Goal: Book appointment/travel/reservation

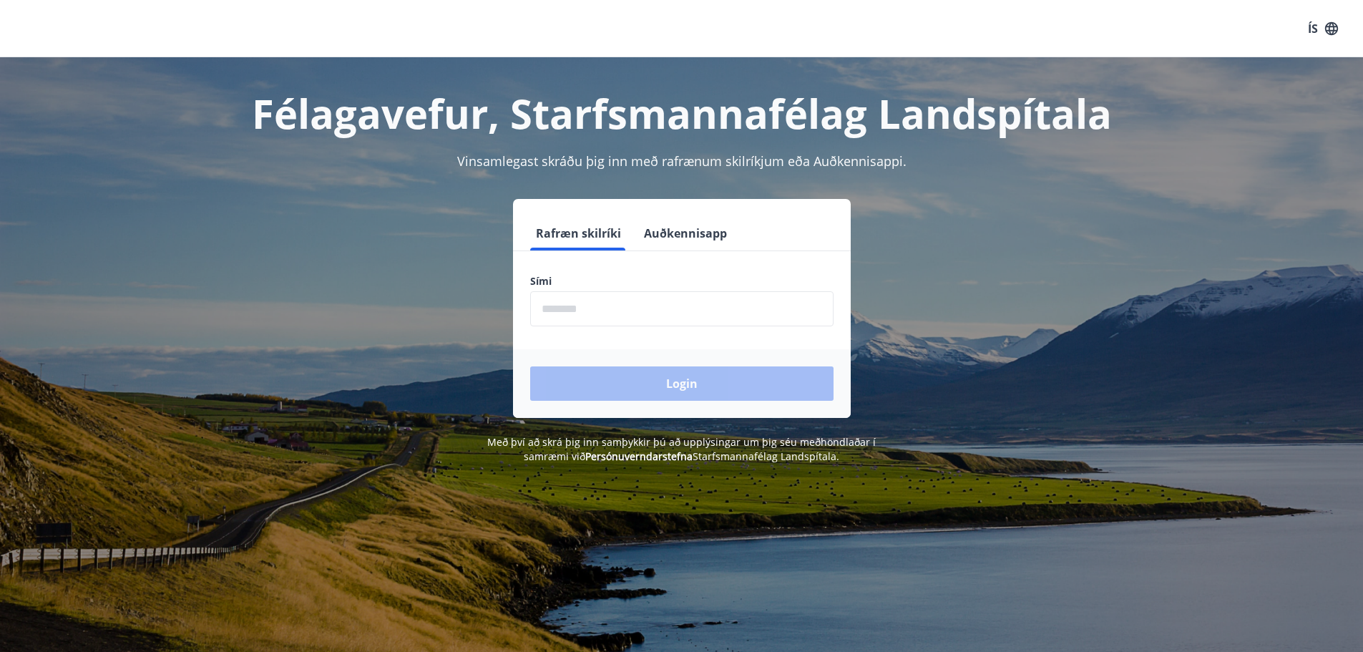
click at [556, 311] on input "phone" at bounding box center [681, 308] width 303 height 35
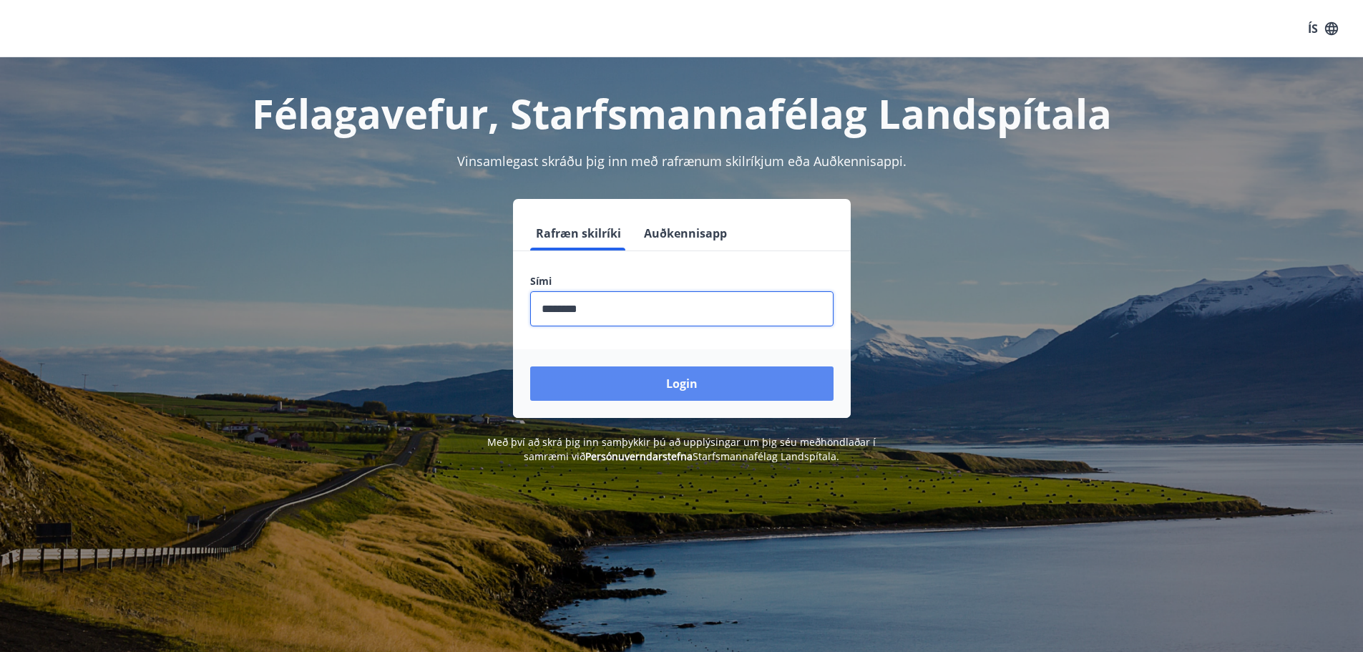
type input "********"
click at [689, 378] on button "Login" at bounding box center [681, 383] width 303 height 34
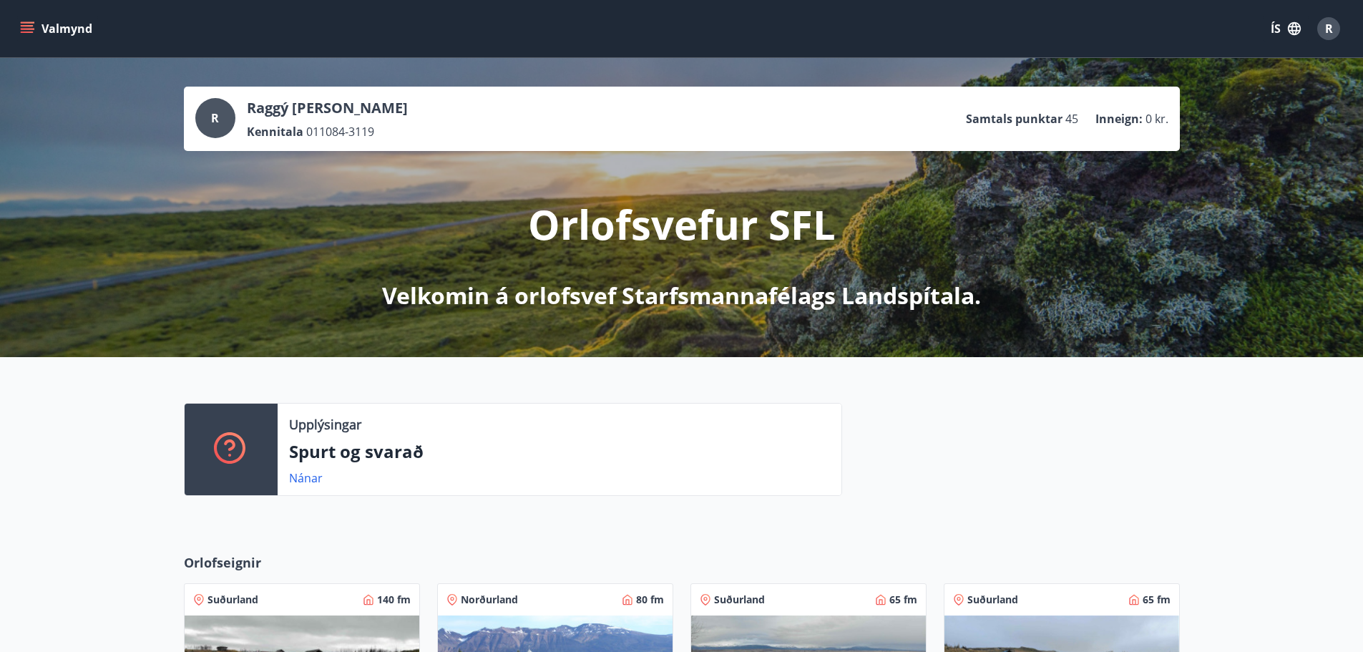
click at [42, 29] on button "Valmynd" at bounding box center [57, 29] width 81 height 26
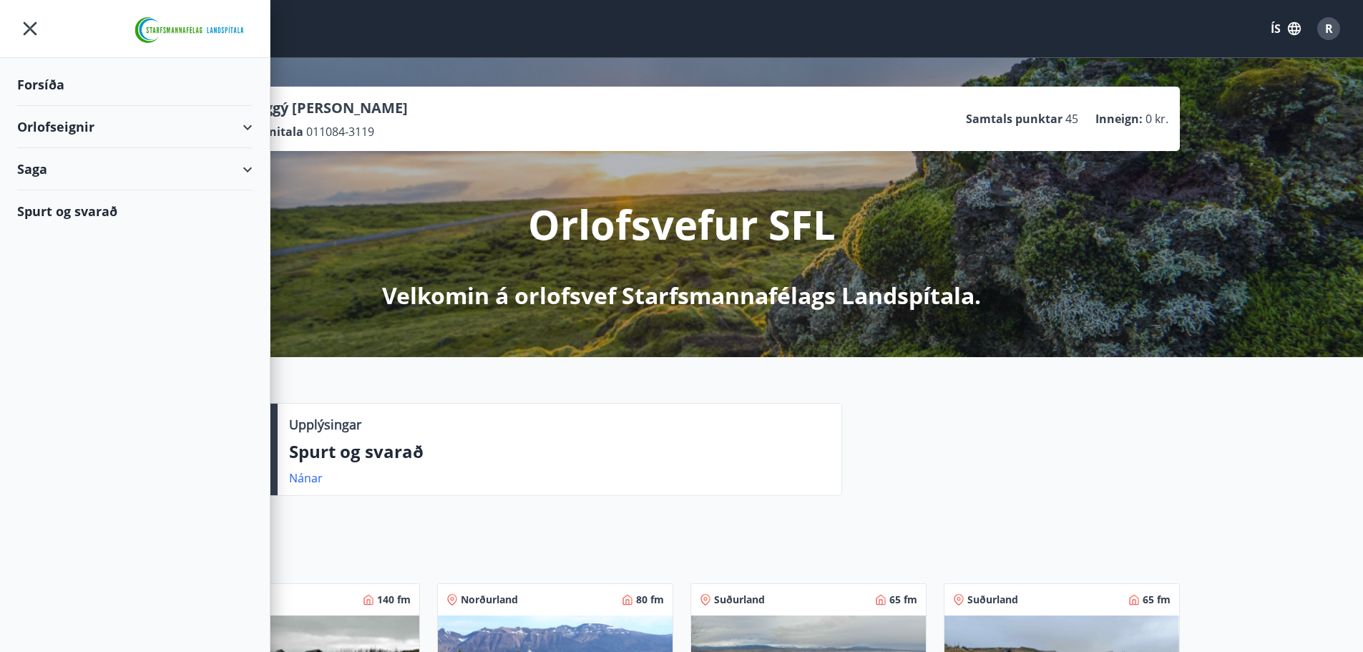
click at [250, 125] on div "Orlofseignir" at bounding box center [134, 127] width 235 height 42
click at [63, 190] on div "Bókunardagatal" at bounding box center [135, 193] width 213 height 30
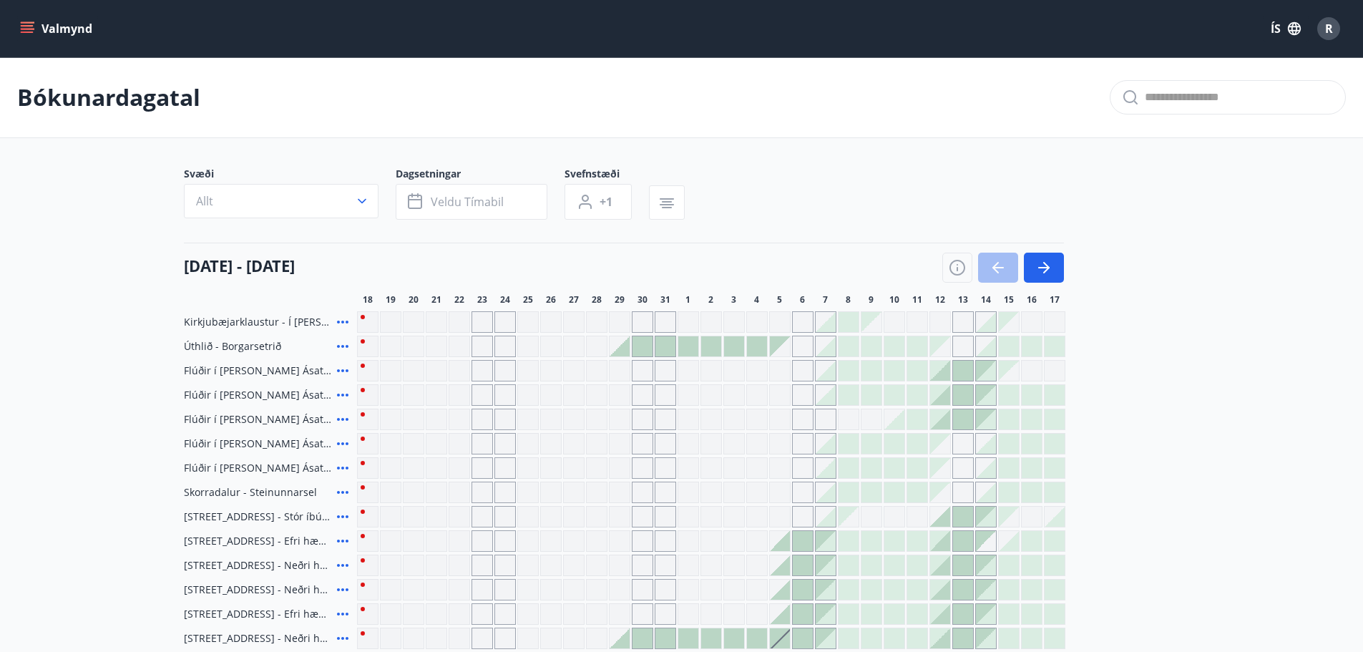
click at [347, 196] on button "Allt" at bounding box center [281, 201] width 195 height 34
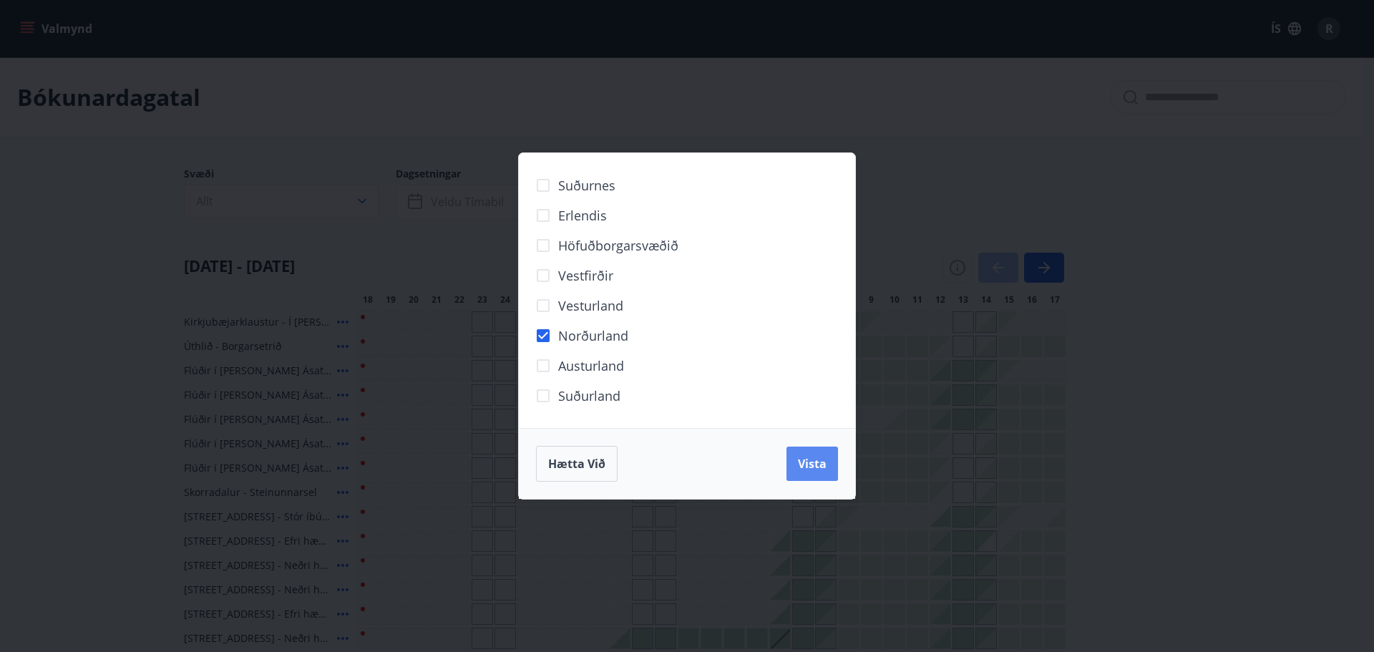
click at [814, 457] on span "Vista" at bounding box center [812, 464] width 29 height 16
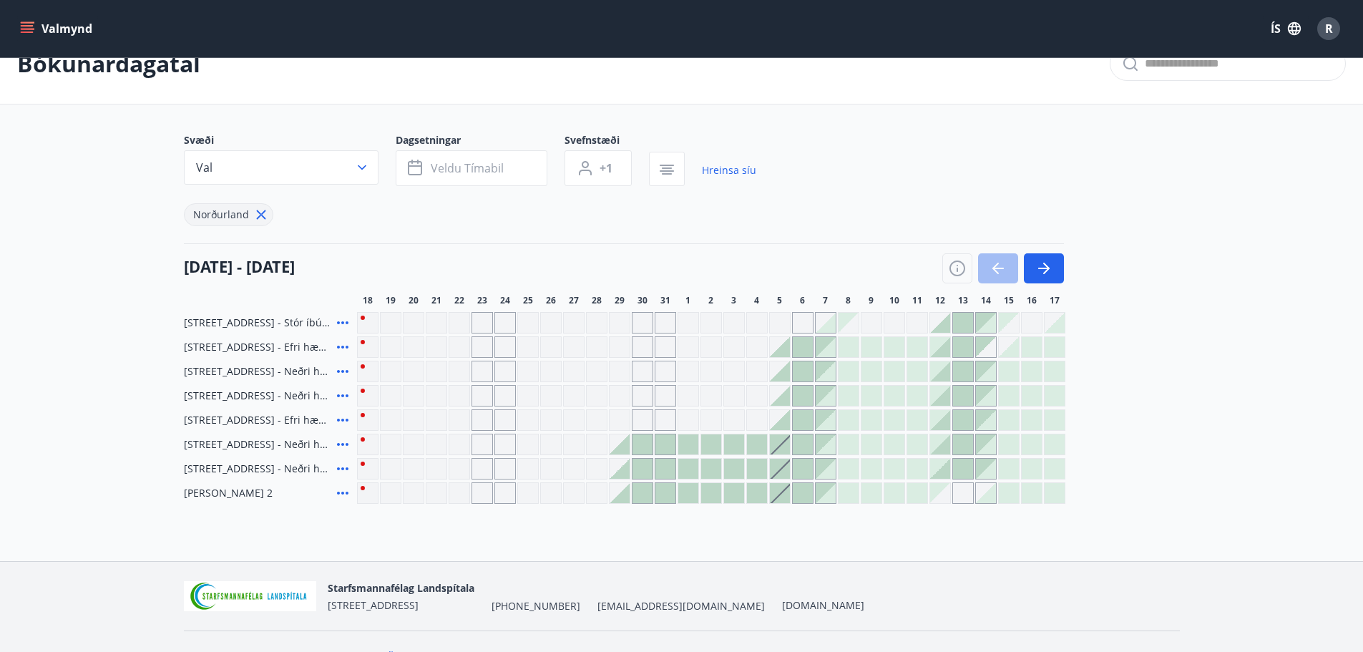
scroll to position [63, 0]
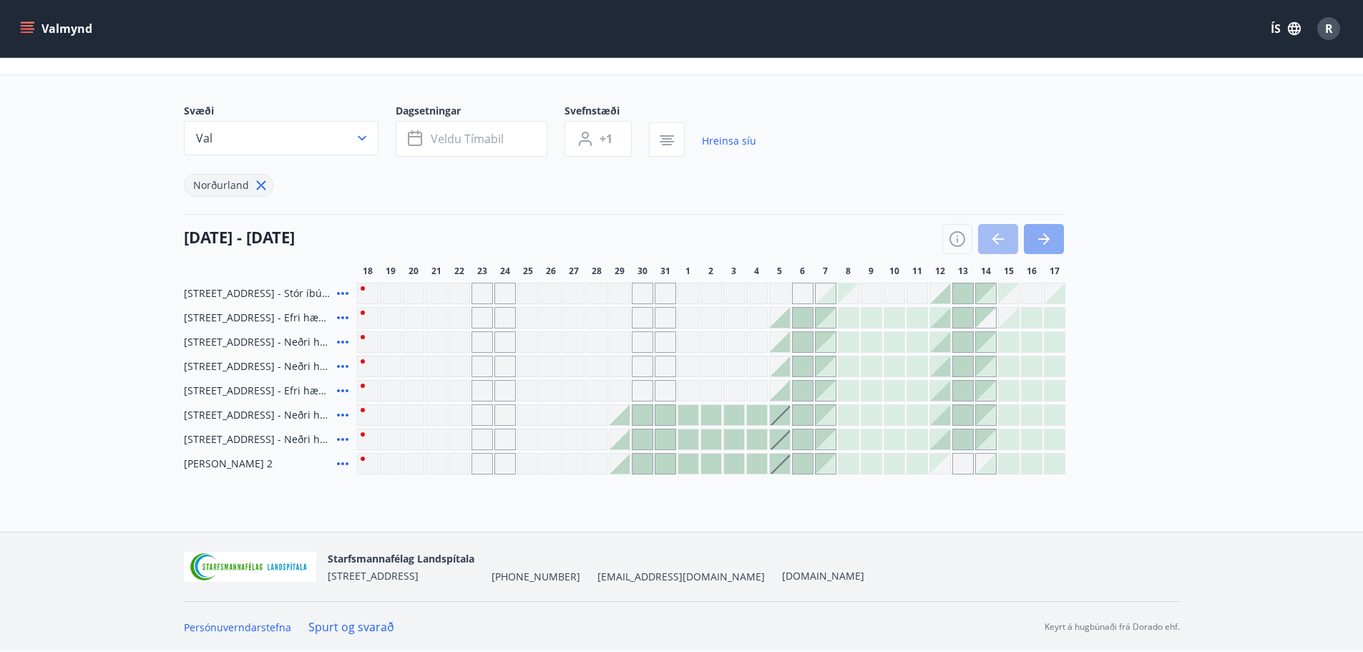
click at [1053, 240] on button "button" at bounding box center [1044, 239] width 40 height 30
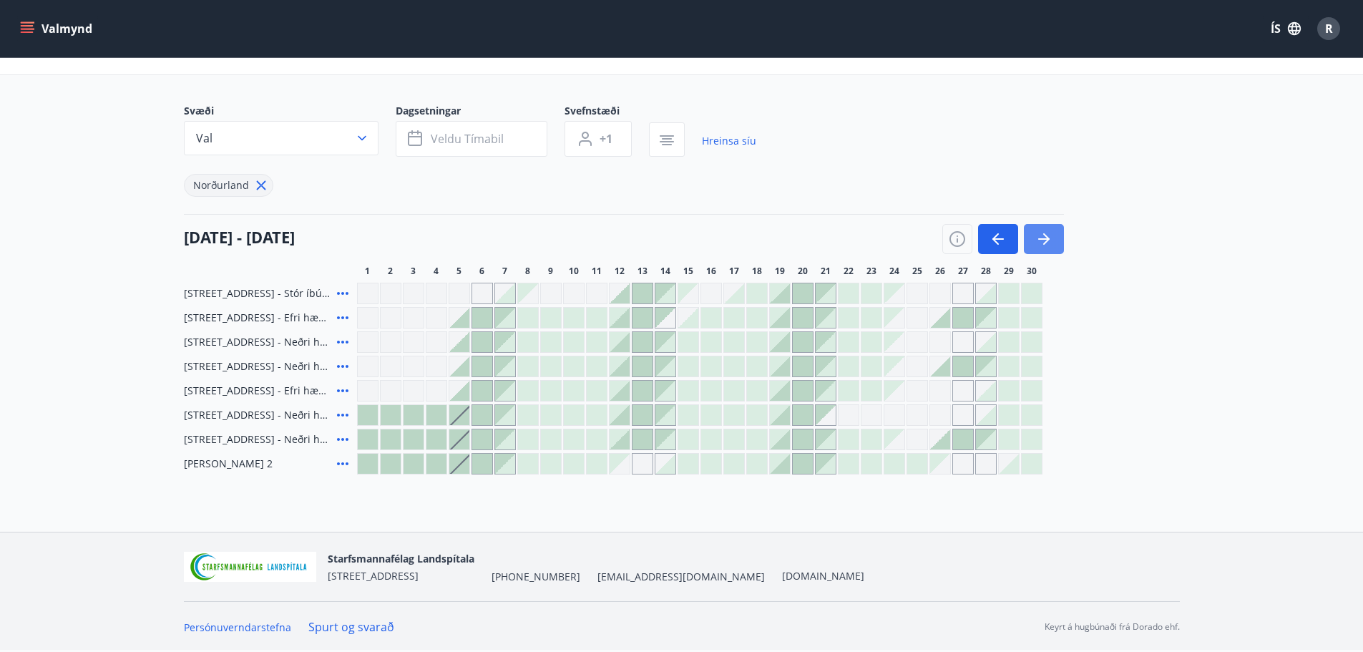
click at [1053, 240] on button "button" at bounding box center [1044, 239] width 40 height 30
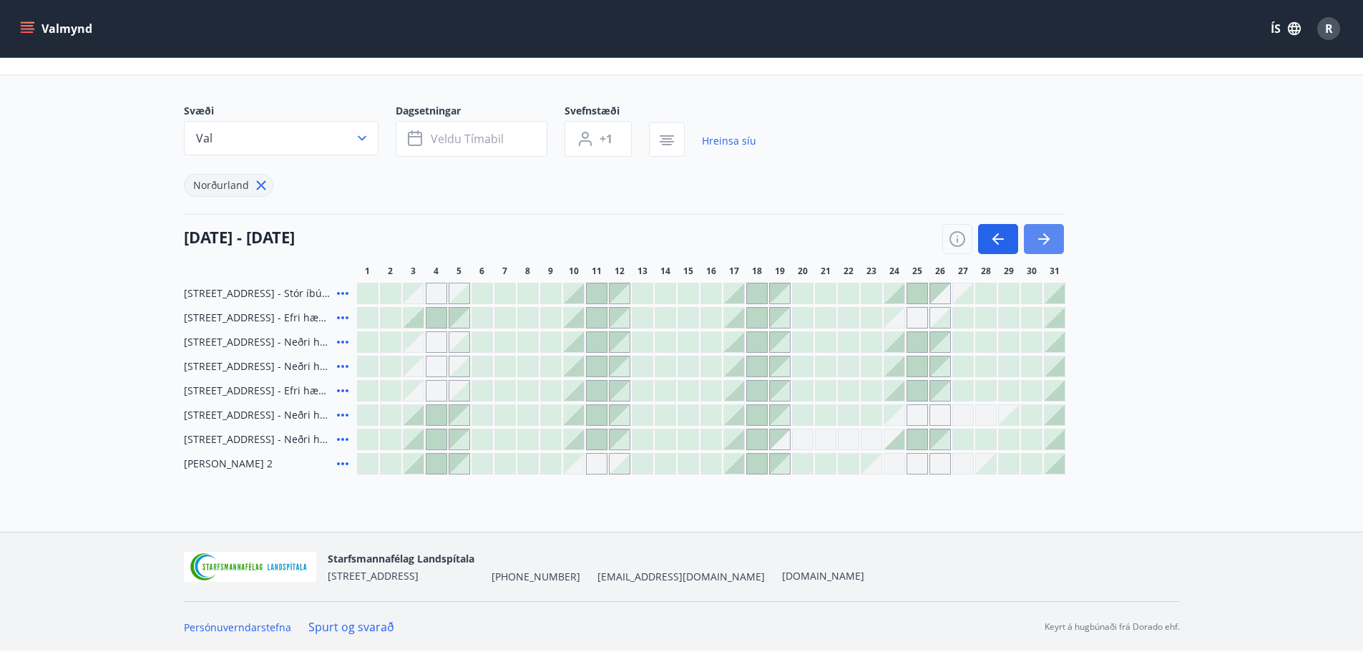
click at [1053, 240] on button "button" at bounding box center [1044, 239] width 40 height 30
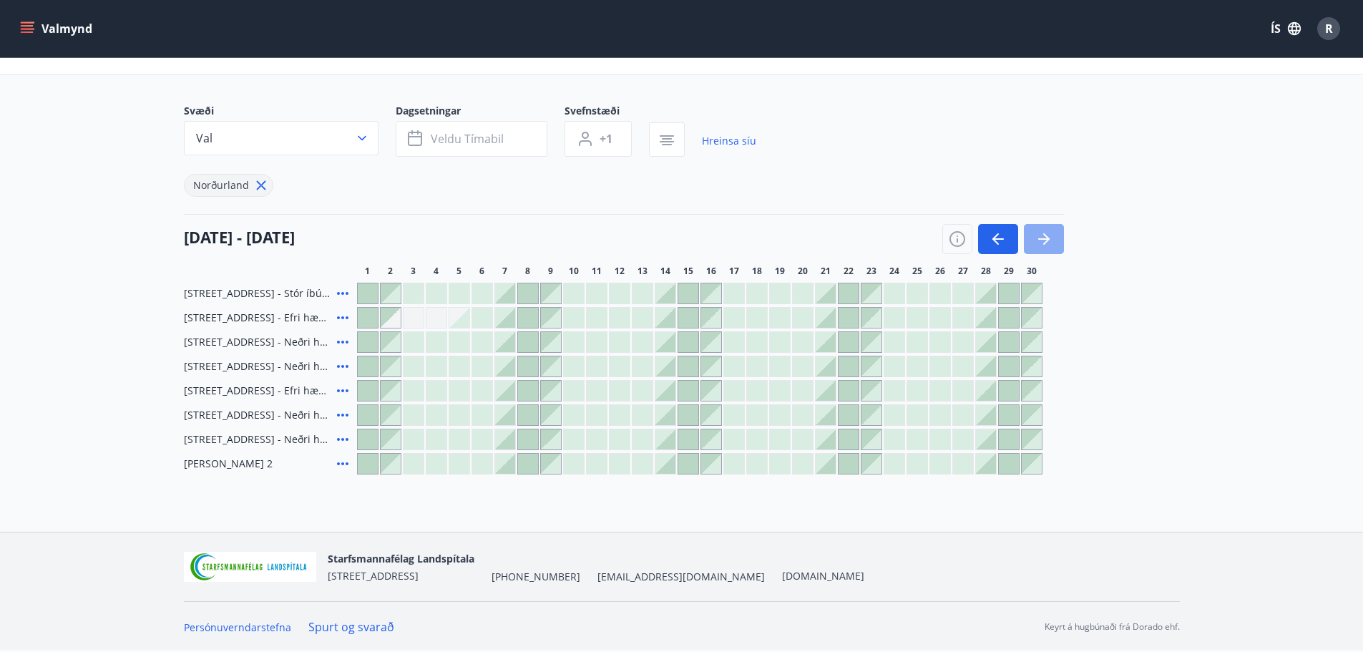
click at [1053, 240] on button "button" at bounding box center [1044, 239] width 40 height 30
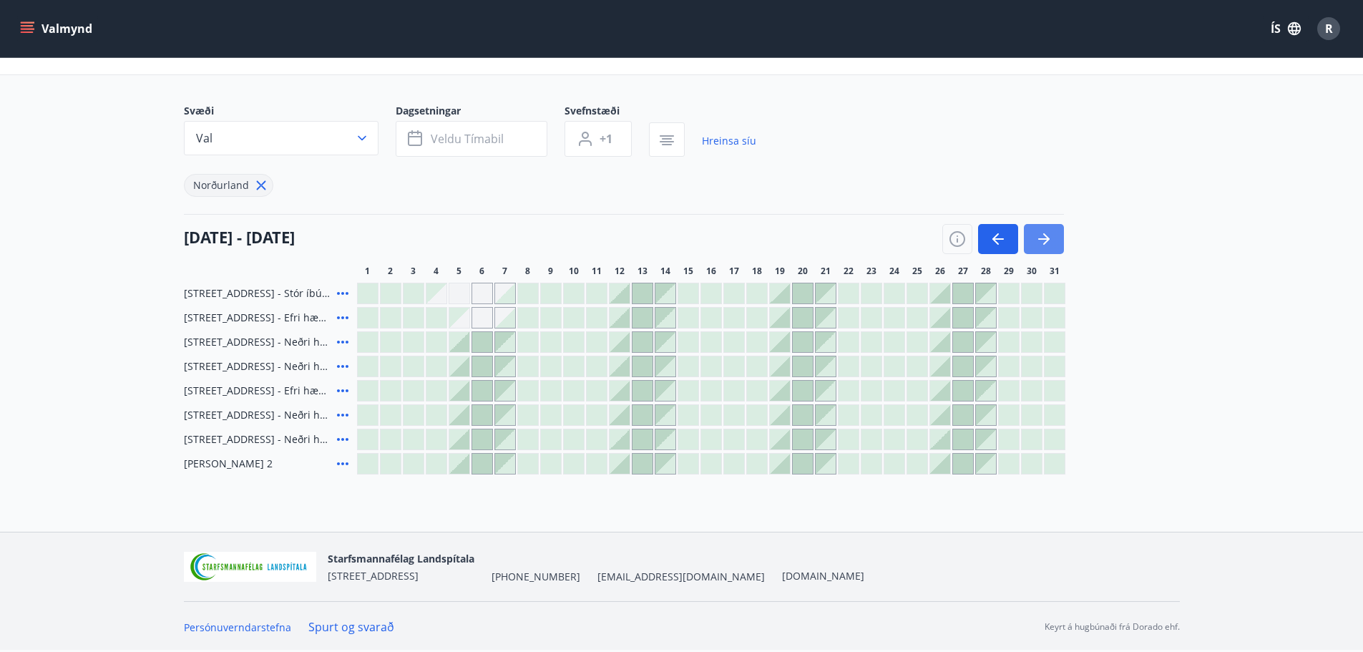
click at [1053, 240] on button "button" at bounding box center [1044, 239] width 40 height 30
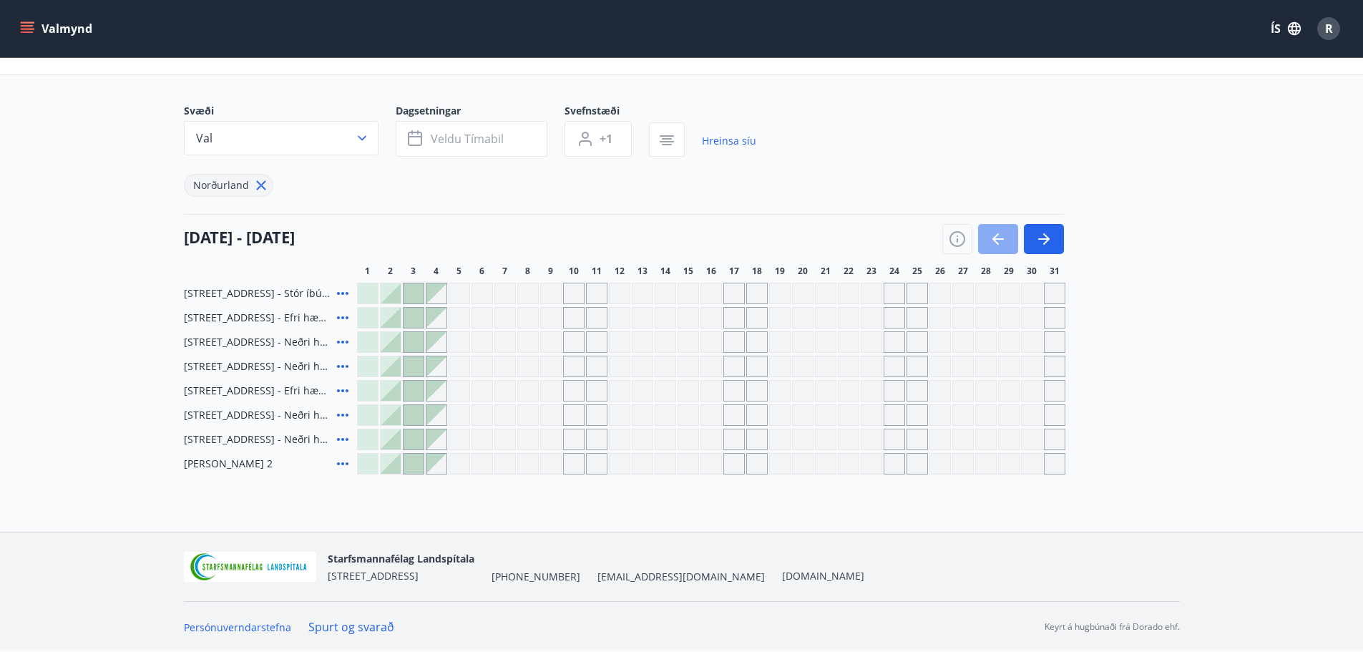
click at [1000, 240] on icon "button" at bounding box center [997, 238] width 11 height 1
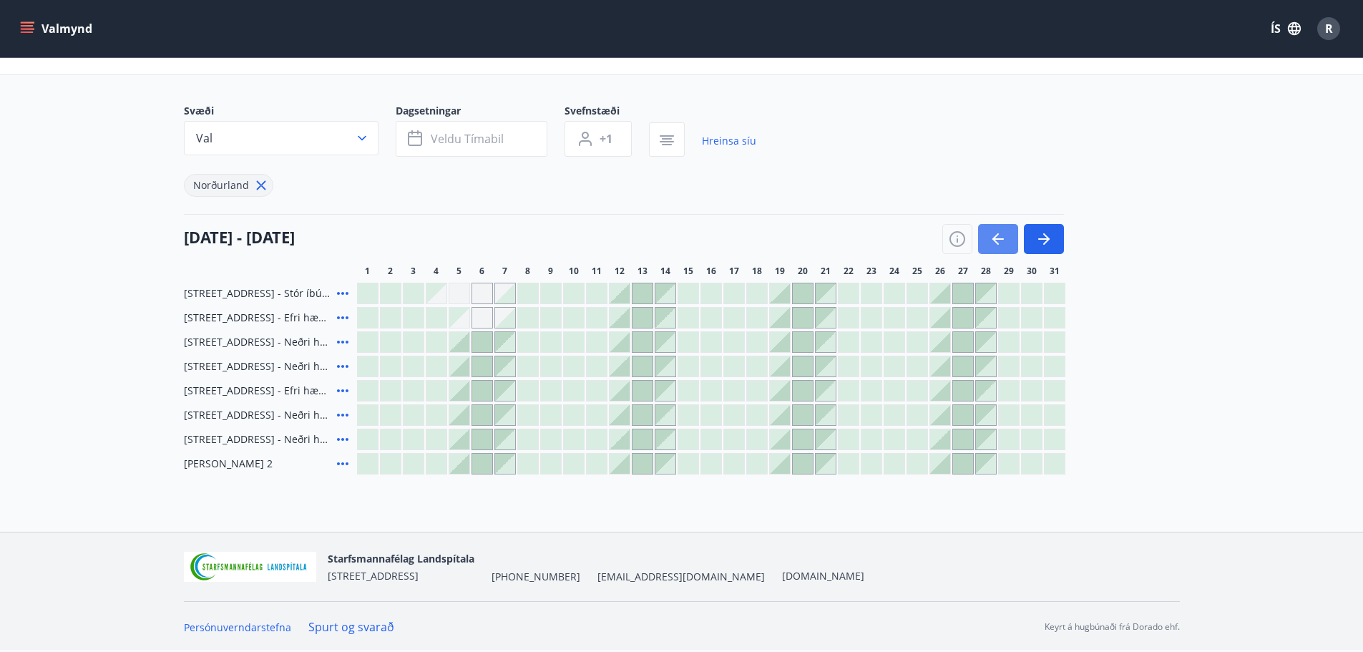
click at [1000, 240] on icon "button" at bounding box center [997, 238] width 11 height 1
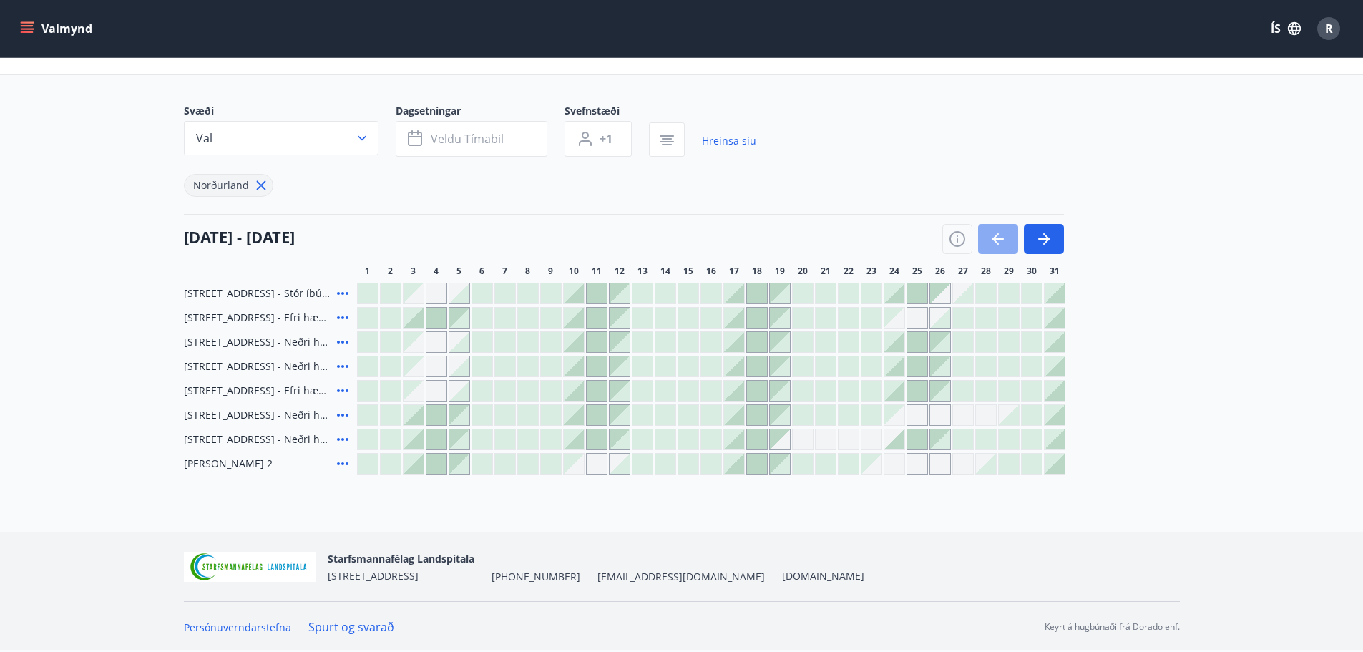
click at [1000, 240] on icon "button" at bounding box center [997, 238] width 11 height 1
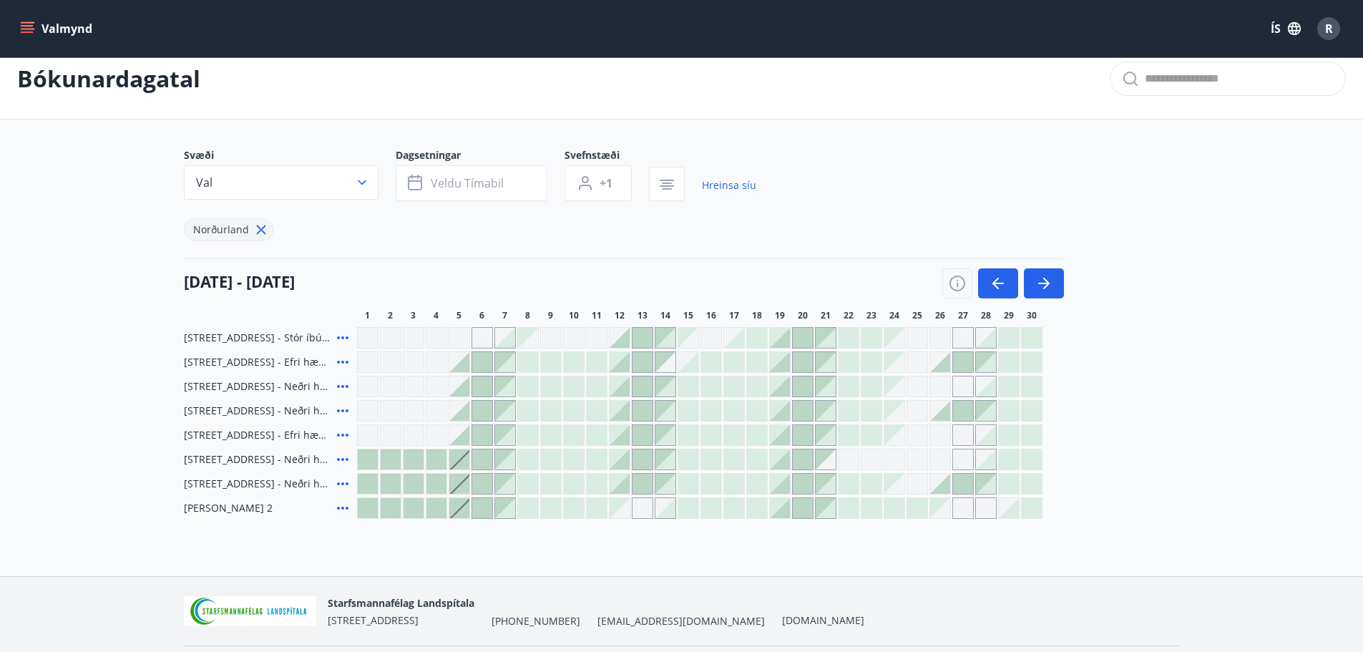
scroll to position [0, 0]
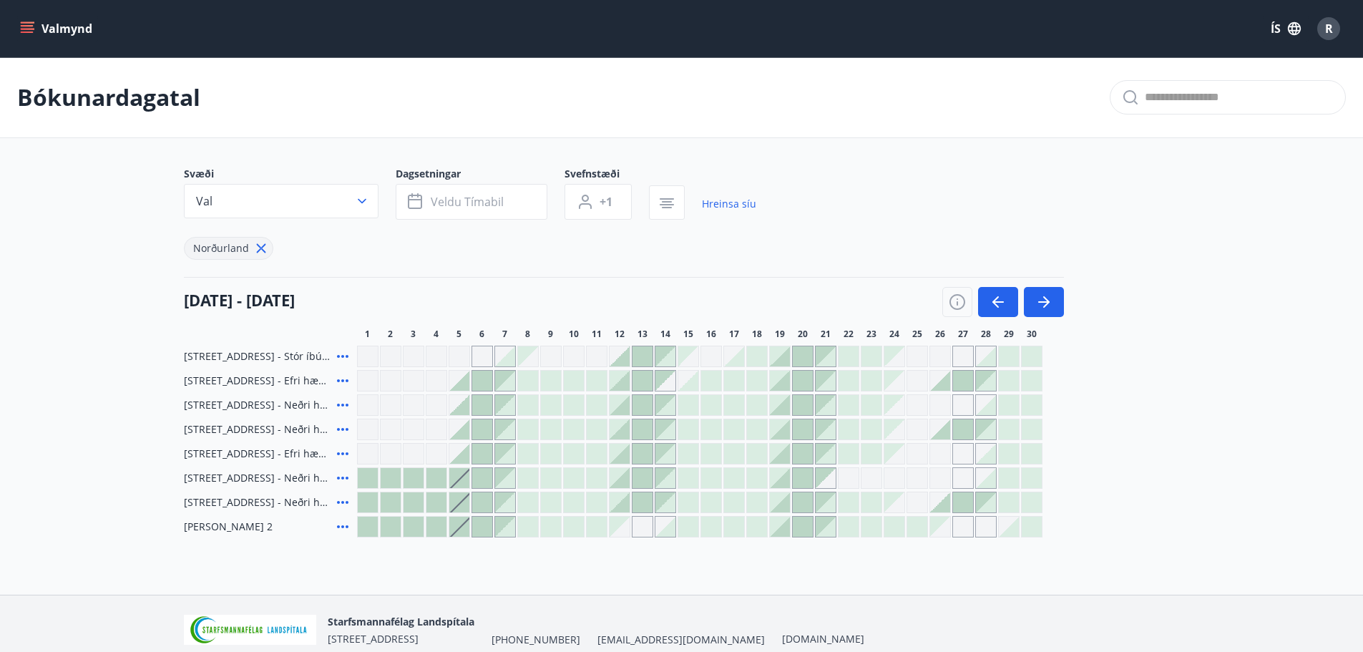
click at [30, 27] on icon "menu" at bounding box center [27, 28] width 14 height 14
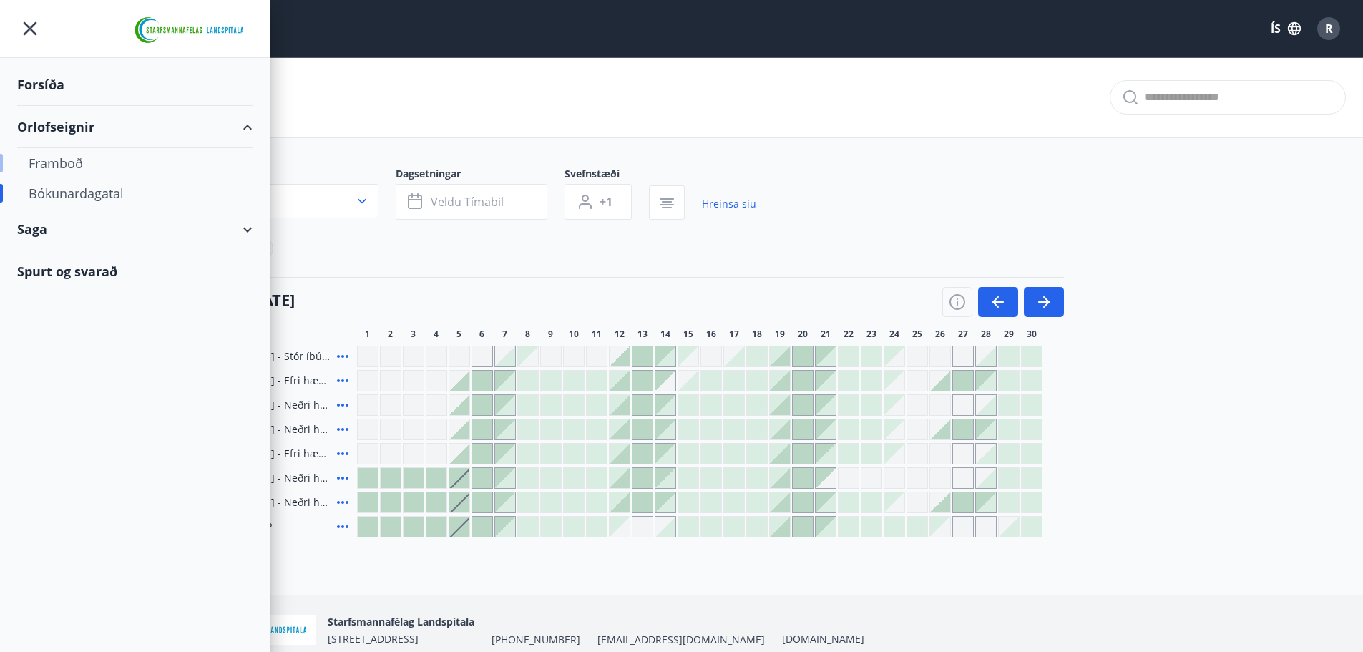
click at [73, 161] on div "Framboð" at bounding box center [135, 163] width 213 height 30
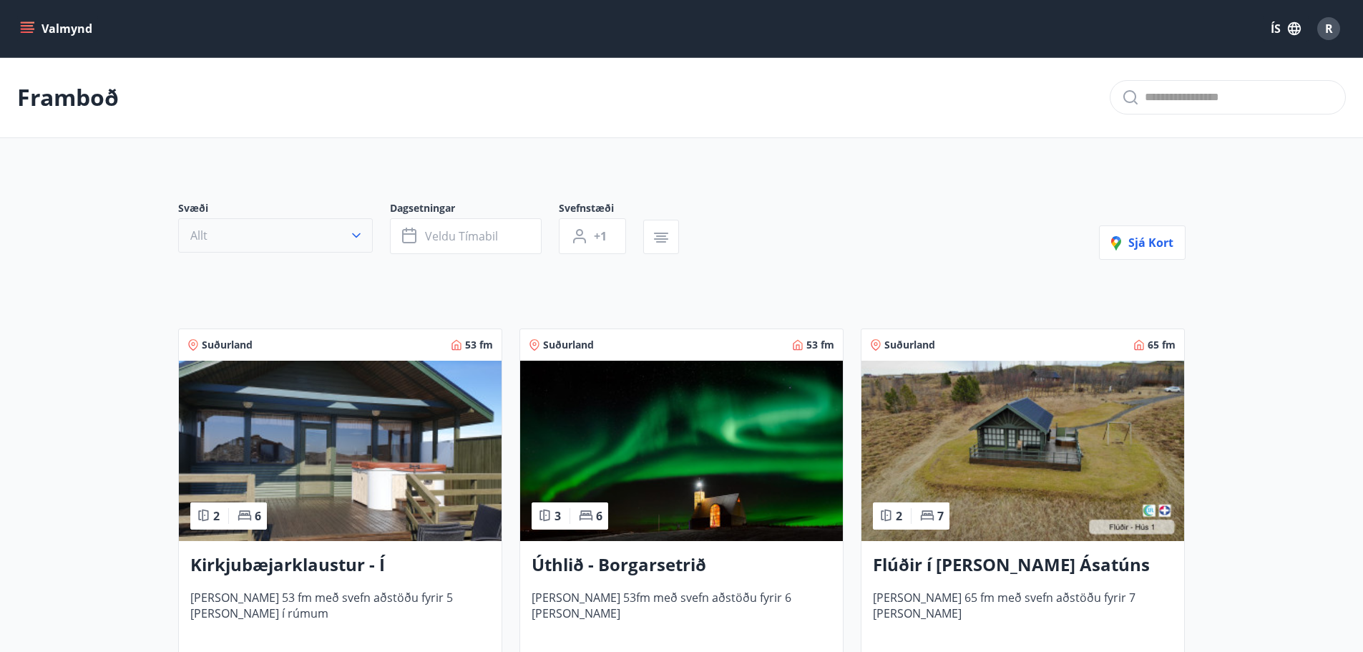
click at [278, 237] on button "Allt" at bounding box center [275, 235] width 195 height 34
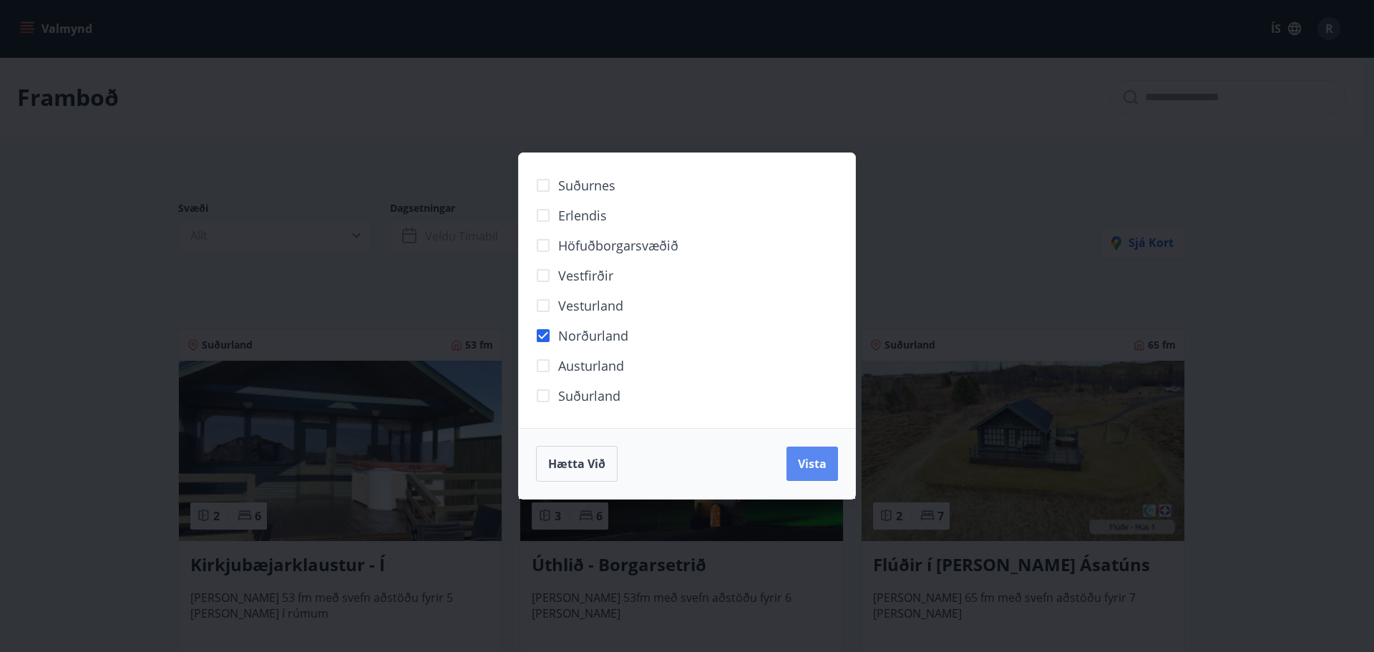
click at [828, 462] on button "Vista" at bounding box center [812, 464] width 52 height 34
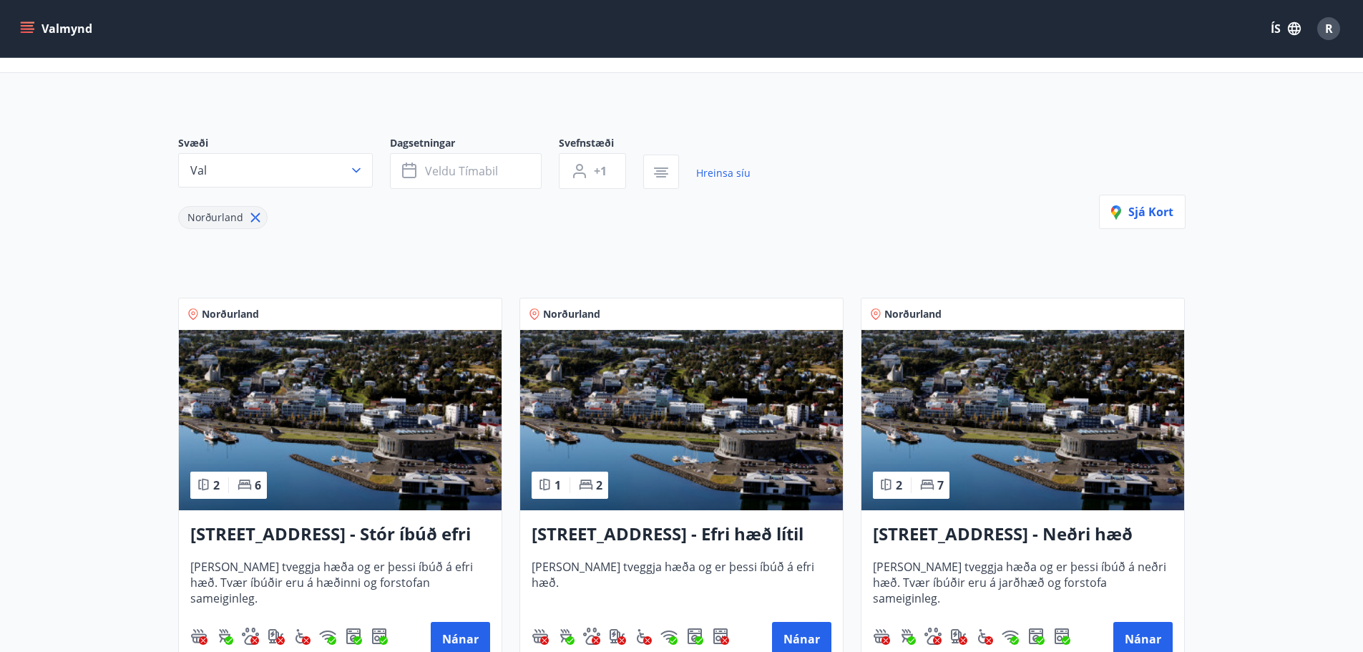
scroll to position [286, 0]
